Goal: Entertainment & Leisure: Consume media (video, audio)

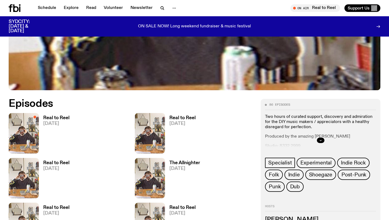
scroll to position [196, 0]
click at [60, 117] on h3 "Real to Reel" at bounding box center [56, 117] width 26 height 5
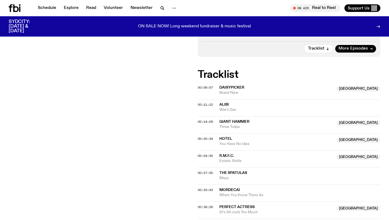
scroll to position [150, 0]
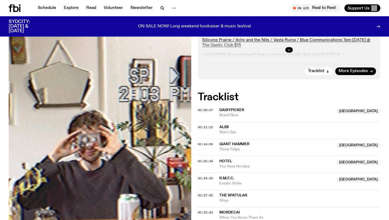
click at [294, 164] on span "You Have No Idea" at bounding box center [277, 166] width 114 height 5
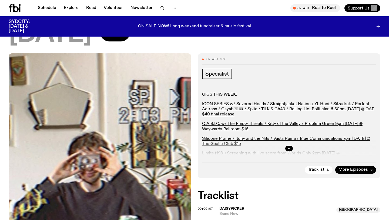
scroll to position [52, 0]
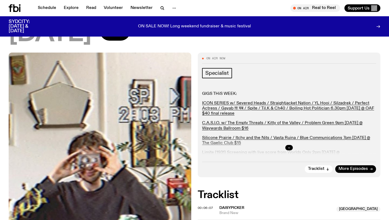
click at [289, 148] on icon "button" at bounding box center [289, 147] width 3 height 3
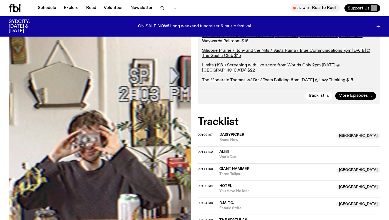
scroll to position [133, 0]
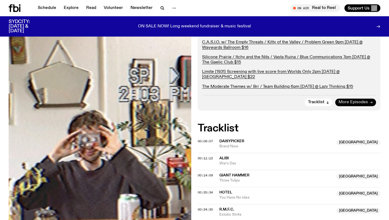
click at [358, 103] on span "More Episodes" at bounding box center [353, 102] width 29 height 4
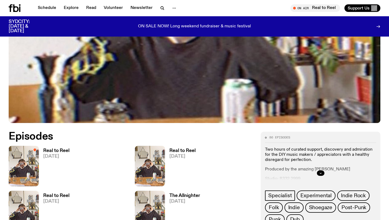
scroll to position [211, 0]
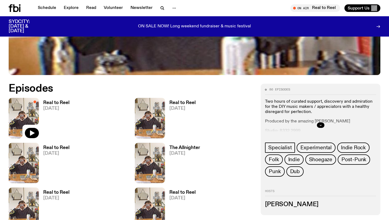
click at [28, 109] on img at bounding box center [24, 118] width 30 height 40
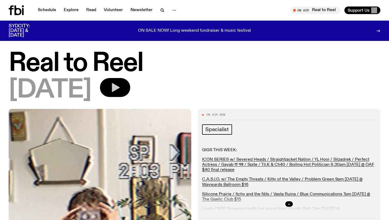
click at [120, 87] on icon "button" at bounding box center [116, 87] width 8 height 9
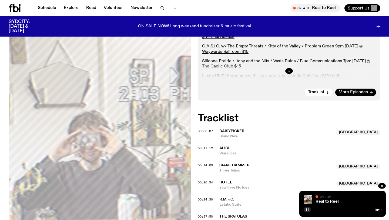
scroll to position [131, 0]
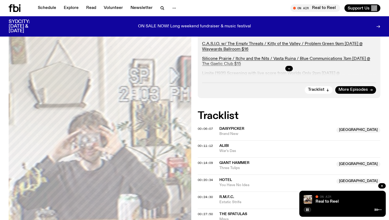
click at [319, 210] on div at bounding box center [343, 209] width 78 height 6
click at [249, 183] on span "You Have No Idea" at bounding box center [277, 184] width 114 height 5
click at [327, 201] on link "Real to Reel" at bounding box center [327, 201] width 23 height 4
click at [308, 209] on rect "button" at bounding box center [308, 209] width 1 height 3
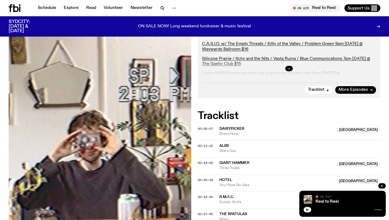
click at [280, 108] on div "On Air Now Specialist GIGS THiS WEEK: ICON SERIES w/ Severed Heads / Straightja…" at bounding box center [194, 161] width 389 height 376
click at [383, 185] on icon "button" at bounding box center [383, 186] width 2 height 2
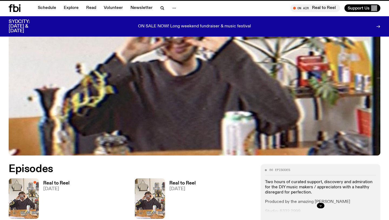
scroll to position [211, 0]
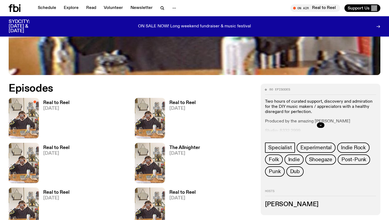
click at [55, 153] on span "[DATE]" at bounding box center [56, 153] width 26 height 5
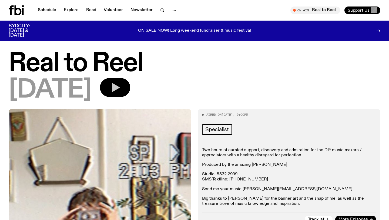
click at [120, 88] on icon "button" at bounding box center [116, 87] width 8 height 9
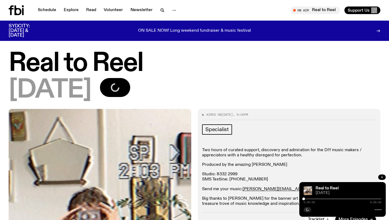
click at [383, 175] on button "button" at bounding box center [383, 176] width 8 height 5
